Goal: Find specific page/section: Find specific page/section

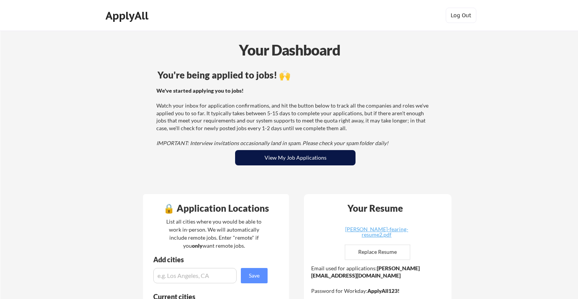
click at [277, 156] on button "View My Job Applications" at bounding box center [295, 157] width 120 height 15
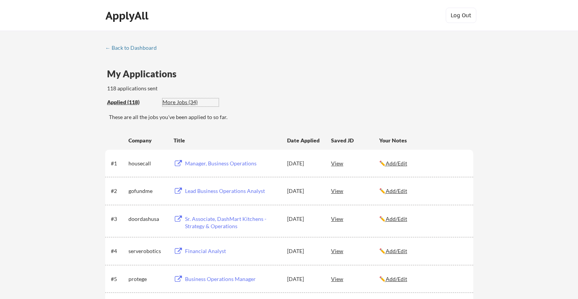
click at [182, 100] on div "More Jobs (34)" at bounding box center [191, 102] width 56 height 8
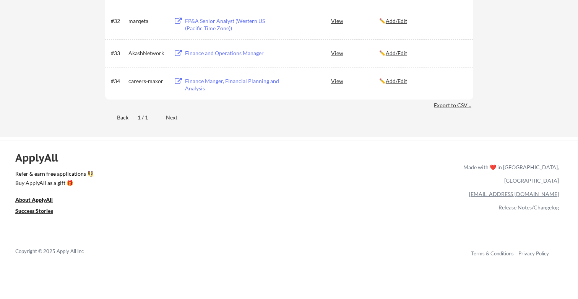
scroll to position [994, 0]
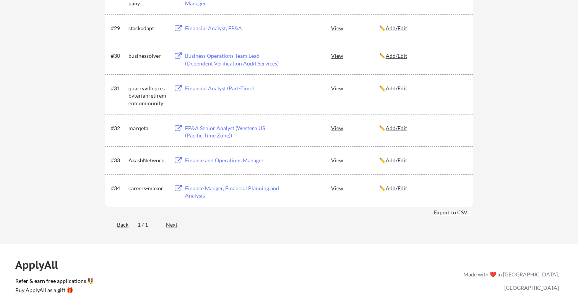
click at [225, 186] on div "Finance Manger, Financial Planning and Analysis" at bounding box center [232, 191] width 95 height 15
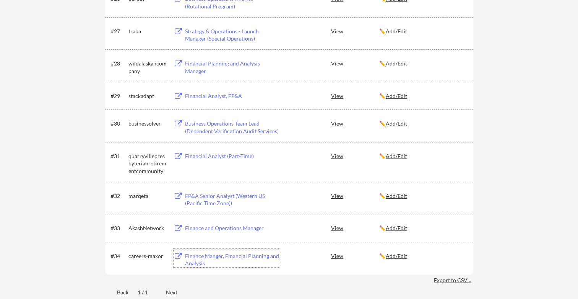
scroll to position [919, 0]
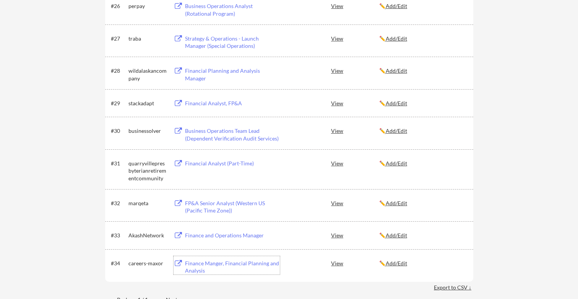
click at [216, 102] on div "Financial Analyst, FP&A" at bounding box center [232, 103] width 95 height 8
click at [200, 70] on div "Financial Planning and Analysis Manager" at bounding box center [232, 74] width 95 height 15
click at [246, 71] on div "Financial Planning and Analysis Manager" at bounding box center [232, 74] width 95 height 15
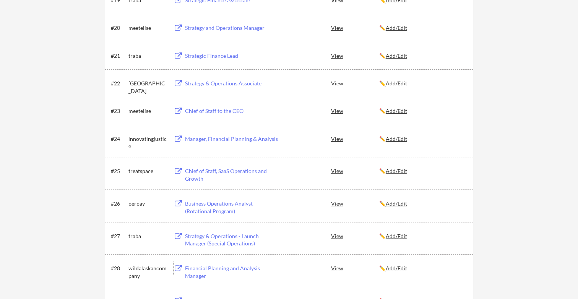
scroll to position [721, 0]
